Goal: Register for event/course

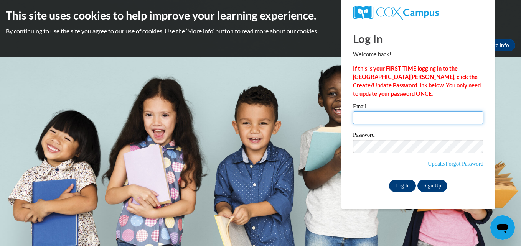
type input "daisyperdomo101@gmail.com"
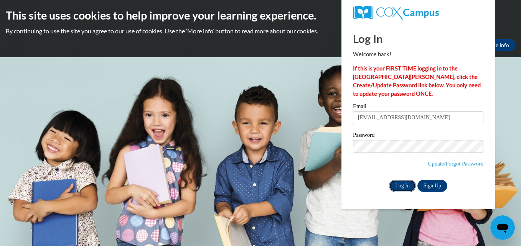
click at [410, 186] on input "Log In" at bounding box center [402, 186] width 27 height 12
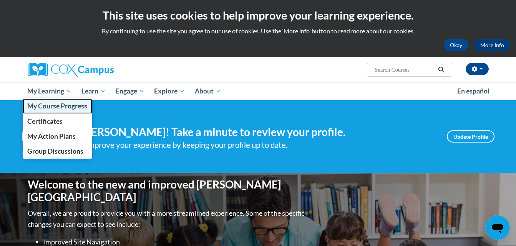
click at [57, 104] on span "My Course Progress" at bounding box center [57, 106] width 60 height 8
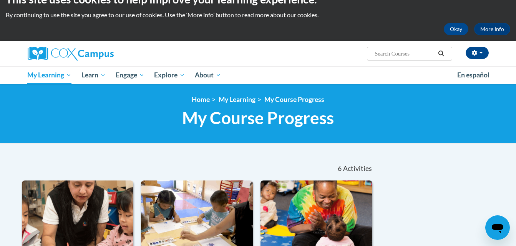
scroll to position [9, 0]
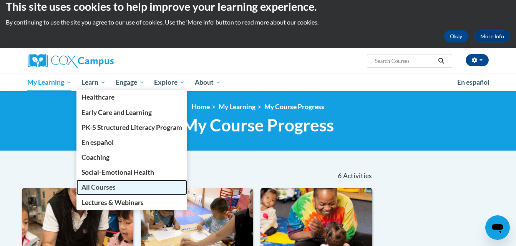
click at [96, 187] on span "All Courses" at bounding box center [98, 187] width 34 height 8
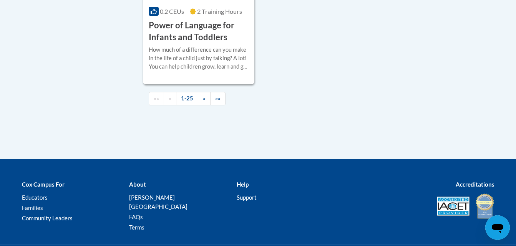
scroll to position [1988, 0]
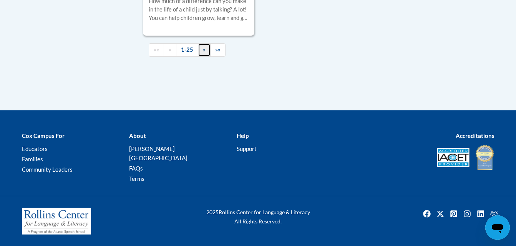
click at [203, 53] on span "»" at bounding box center [204, 49] width 3 height 7
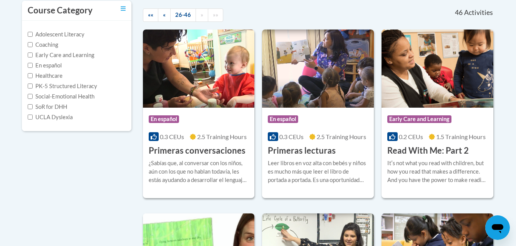
scroll to position [134, 0]
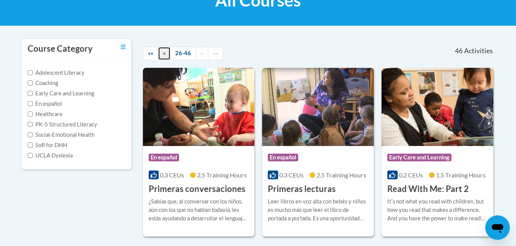
drag, startPoint x: 164, startPoint y: 55, endPoint x: 174, endPoint y: 63, distance: 13.0
click at [164, 54] on span "«" at bounding box center [164, 53] width 3 height 7
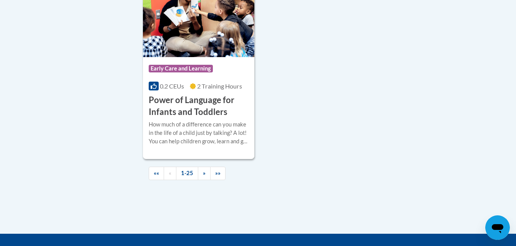
scroll to position [1900, 0]
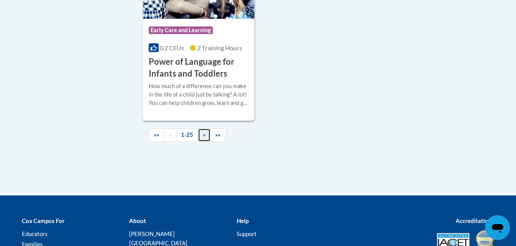
click at [202, 142] on link "»" at bounding box center [204, 135] width 13 height 13
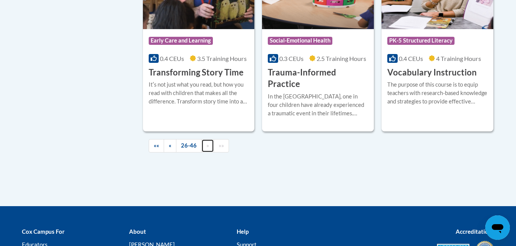
scroll to position [1439, 0]
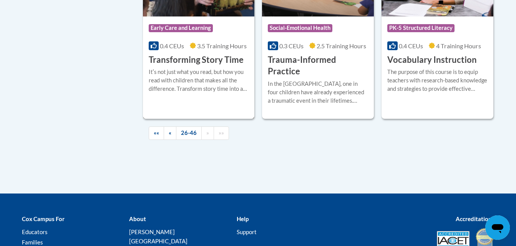
click at [192, 68] on div "Itʹs not just what you read, but how you read with children that makes all the …" at bounding box center [199, 80] width 100 height 25
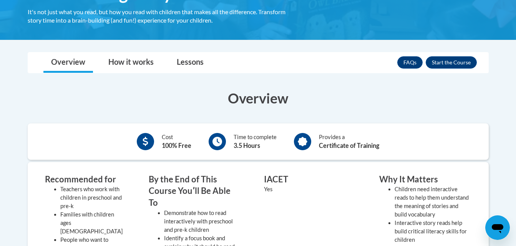
scroll to position [154, 0]
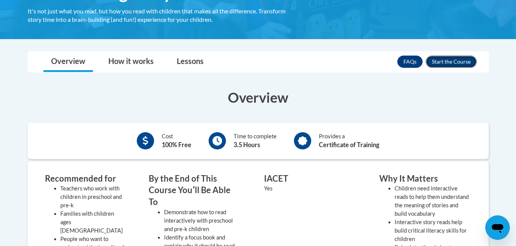
click at [455, 60] on button "Enroll" at bounding box center [450, 62] width 51 height 12
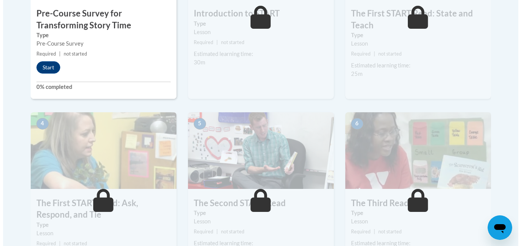
scroll to position [328, 0]
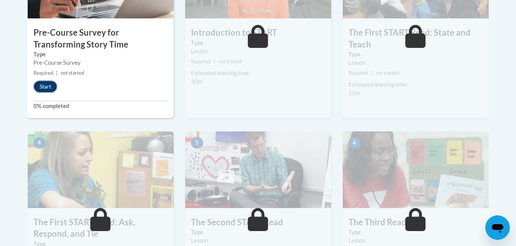
click at [45, 87] on button "Start" at bounding box center [45, 87] width 24 height 12
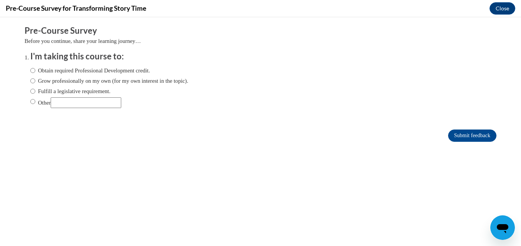
scroll to position [0, 0]
click at [30, 70] on input "Obtain required Professional Development credit." at bounding box center [32, 70] width 5 height 8
radio input "true"
click at [471, 136] on input "Submit feedback" at bounding box center [472, 136] width 48 height 12
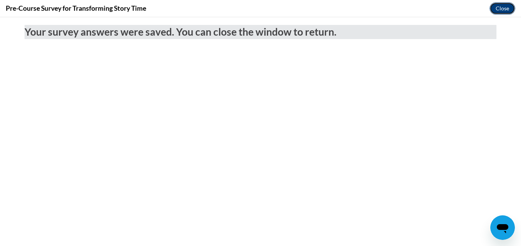
click at [500, 8] on button "Close" at bounding box center [503, 8] width 26 height 12
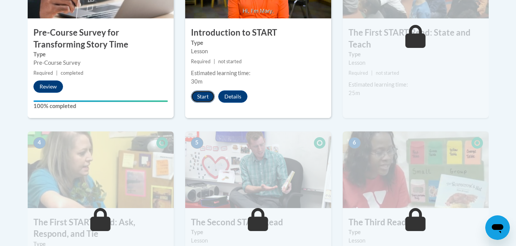
click at [200, 95] on button "Start" at bounding box center [203, 97] width 24 height 12
